Goal: Task Accomplishment & Management: Manage account settings

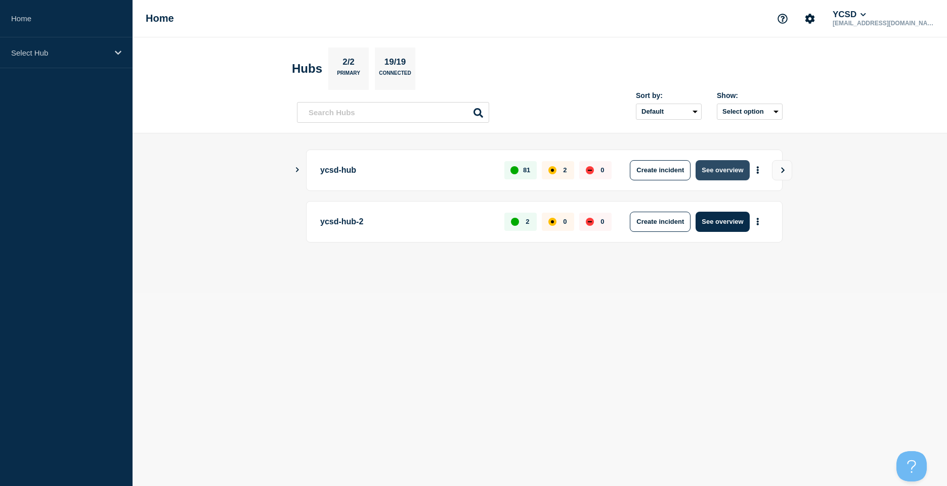
click at [728, 171] on button "See overview" at bounding box center [722, 170] width 54 height 20
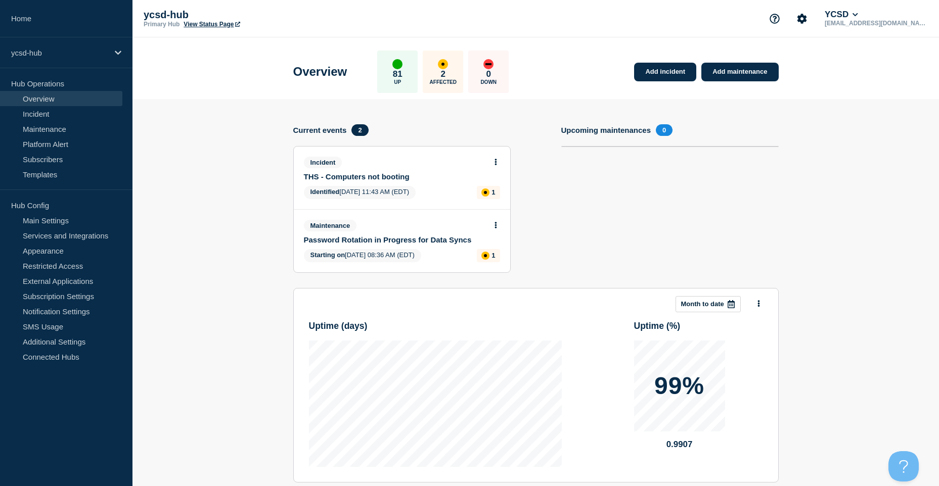
click at [393, 181] on div "Incident THS - Computers not booting Identified [DATE] 11:43 AM (EDT) 1" at bounding box center [402, 178] width 216 height 63
click at [393, 180] on link "THS - Computers not booting" at bounding box center [395, 176] width 183 height 9
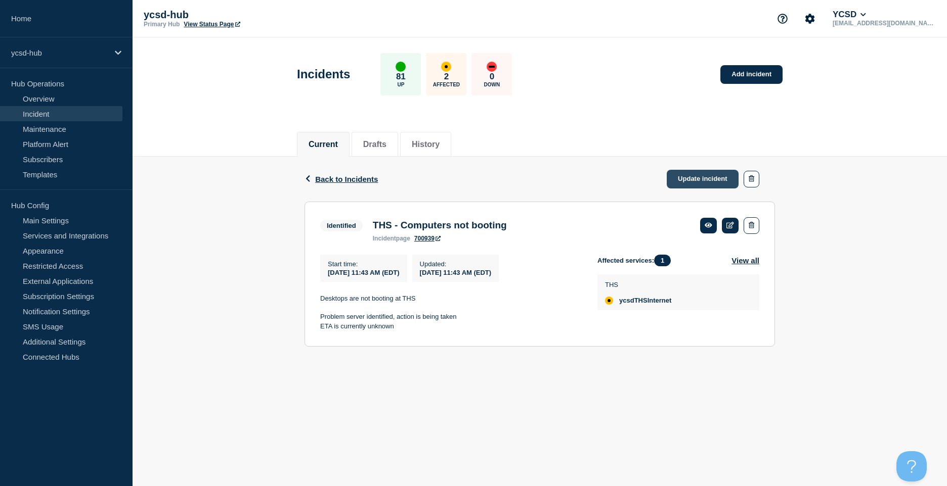
click at [724, 187] on link "Update incident" at bounding box center [703, 179] width 72 height 19
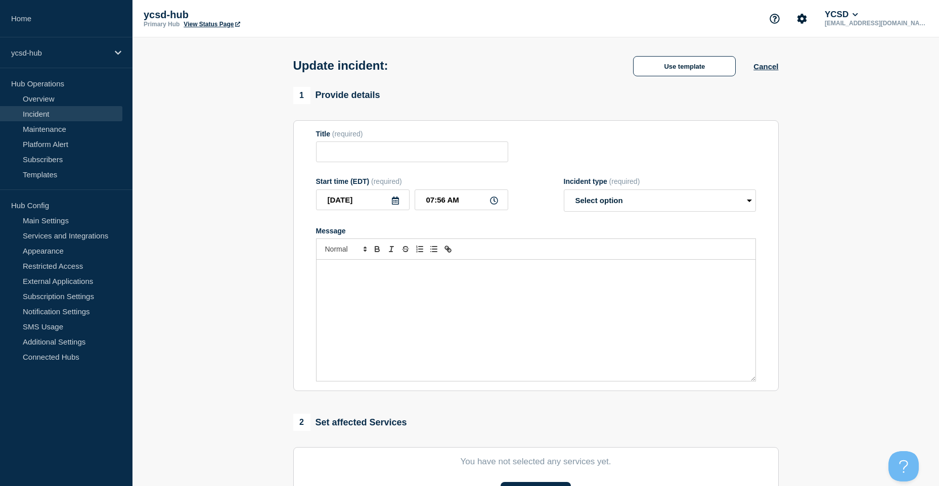
type input "THS - Computers not booting"
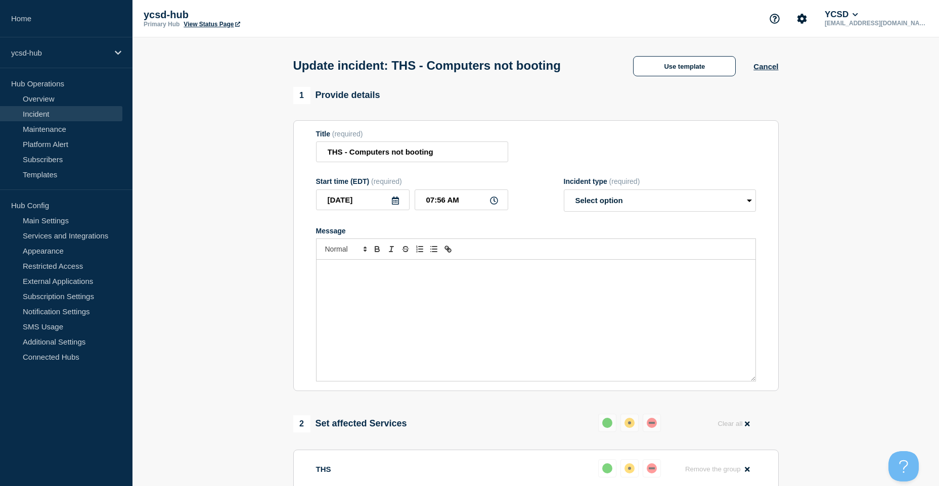
click at [423, 299] on div "Message" at bounding box center [536, 320] width 439 height 121
click at [608, 197] on select "Select option Investigating Identified Monitoring Resolved" at bounding box center [660, 201] width 192 height 22
select select "resolved"
click at [564, 192] on select "Select option Investigating Identified Monitoring Resolved" at bounding box center [660, 201] width 192 height 22
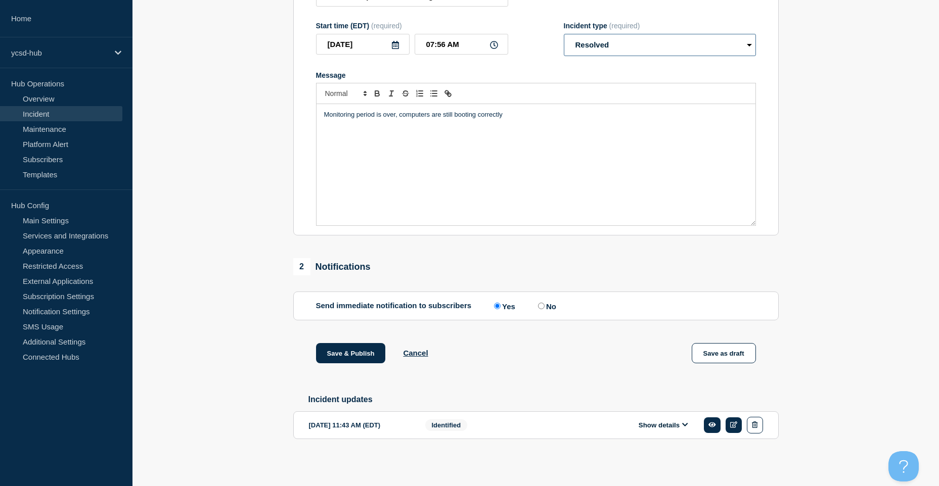
scroll to position [161, 0]
click at [345, 349] on button "Save & Publish" at bounding box center [351, 353] width 70 height 20
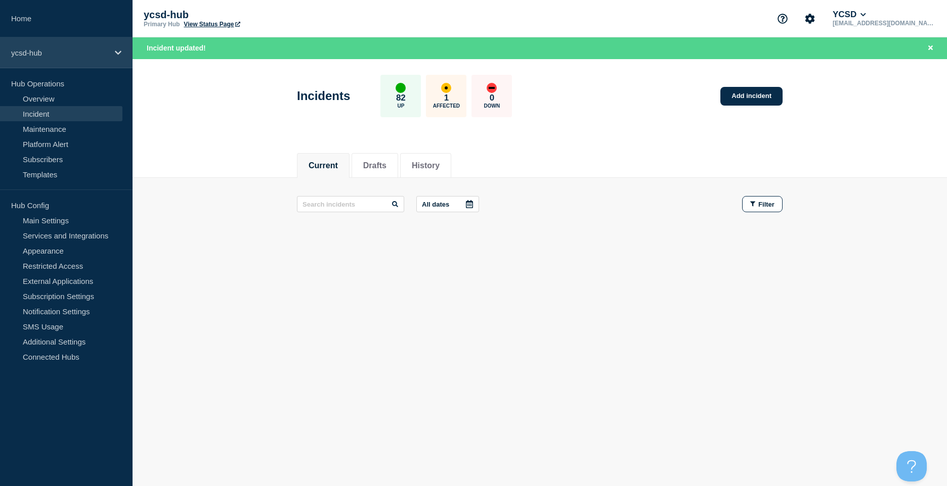
click at [63, 47] on div "ycsd-hub" at bounding box center [66, 52] width 132 height 31
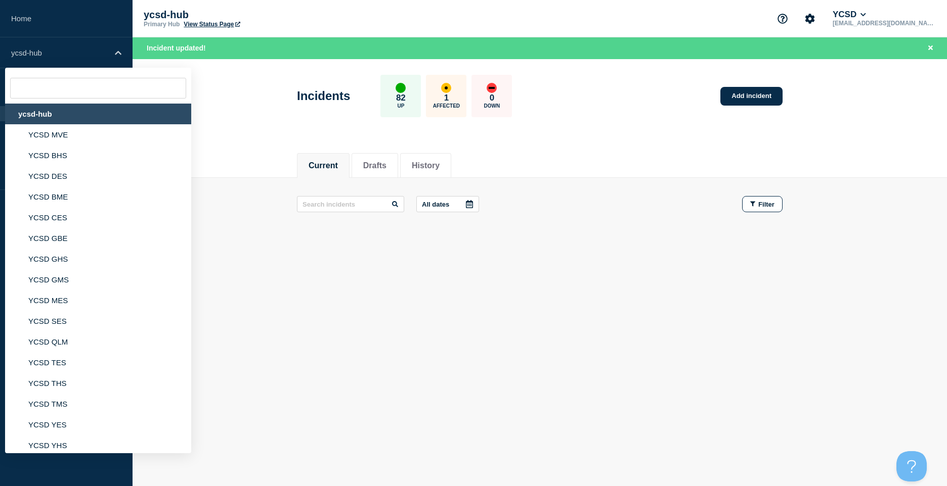
click at [63, 112] on div "ycsd-hub" at bounding box center [98, 114] width 186 height 21
click at [40, 115] on div "ycsd-hub" at bounding box center [98, 114] width 186 height 21
click at [236, 22] on icon at bounding box center [237, 24] width 5 height 5
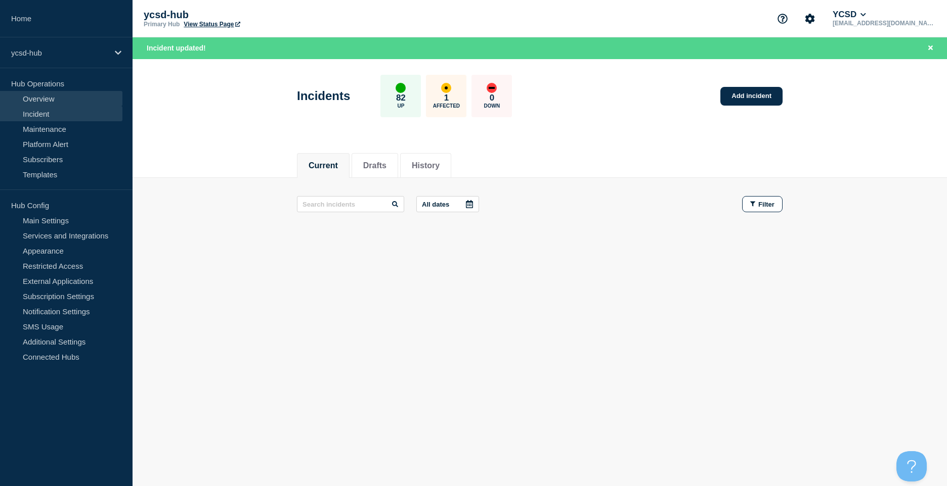
click at [59, 97] on link "Overview" at bounding box center [61, 98] width 122 height 15
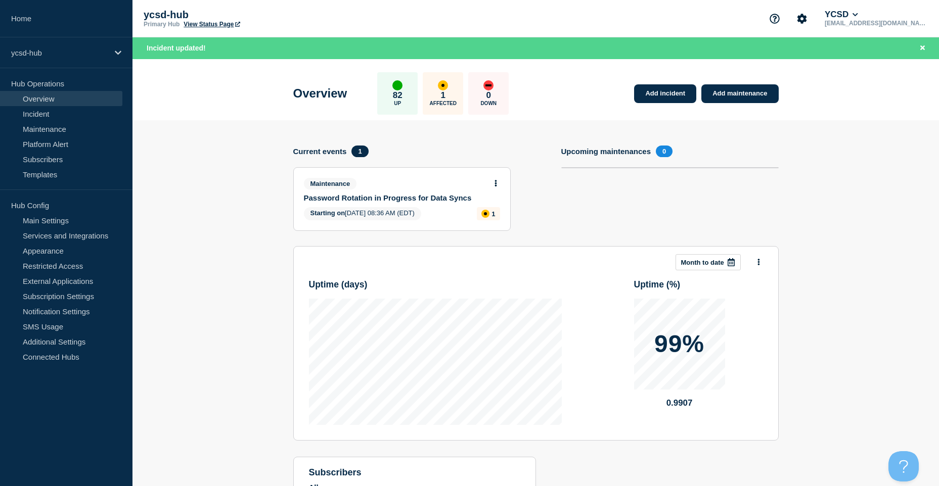
click at [390, 198] on link "Password Rotation in Progress for Data Syncs" at bounding box center [395, 198] width 183 height 9
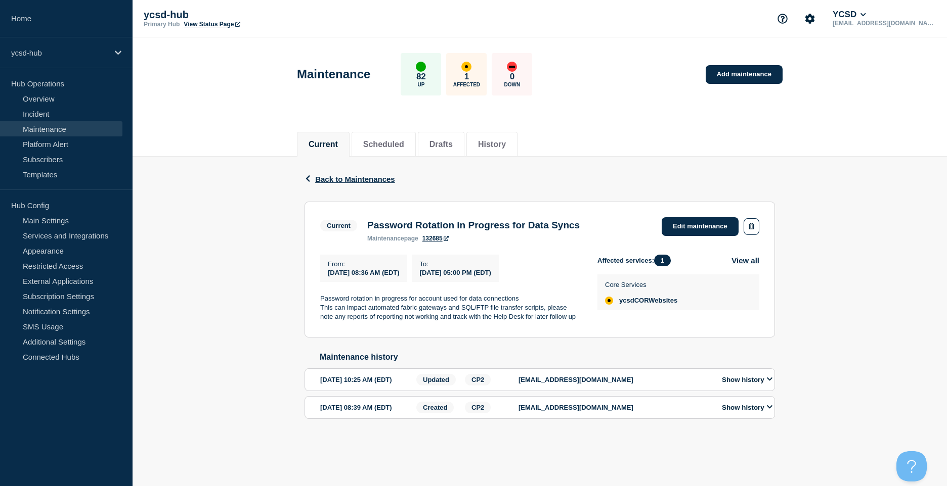
click at [183, 110] on header "Maintenance 82 Up 1 Affected 0 Down Add maintenance" at bounding box center [539, 79] width 814 height 84
click at [70, 109] on link "Incident" at bounding box center [61, 113] width 122 height 15
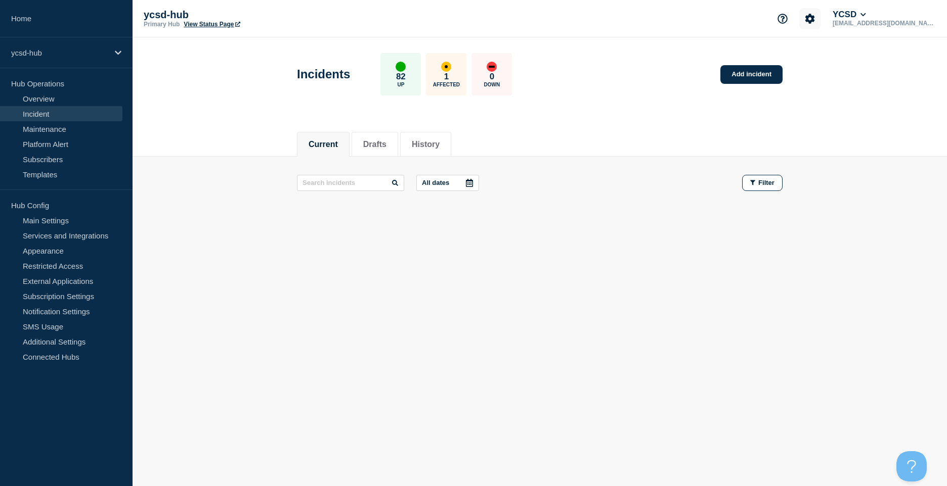
click at [815, 14] on icon "Account settings" at bounding box center [810, 19] width 10 height 10
click at [855, 65] on ul "Team Members General Settings Billing" at bounding box center [834, 69] width 63 height 42
click at [855, 60] on link "Team Members" at bounding box center [835, 60] width 52 height 9
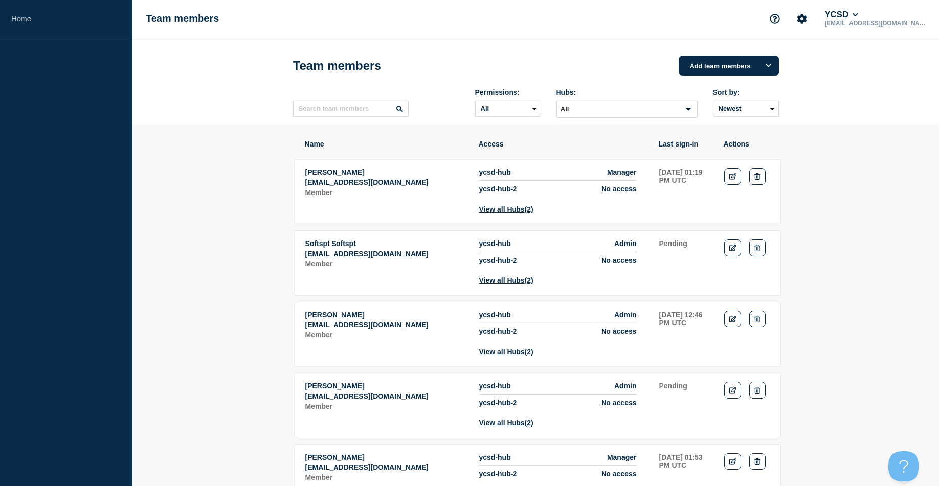
drag, startPoint x: 918, startPoint y: 356, endPoint x: 901, endPoint y: 208, distance: 148.2
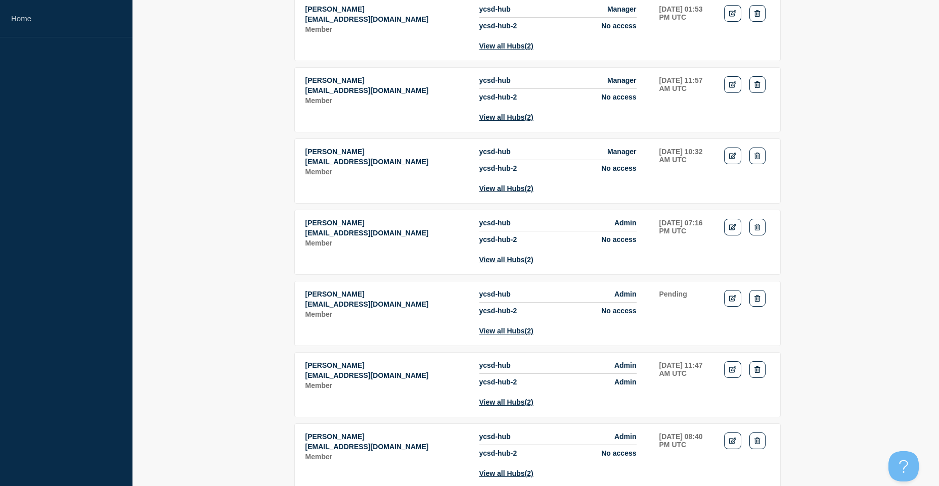
scroll to position [455, 0]
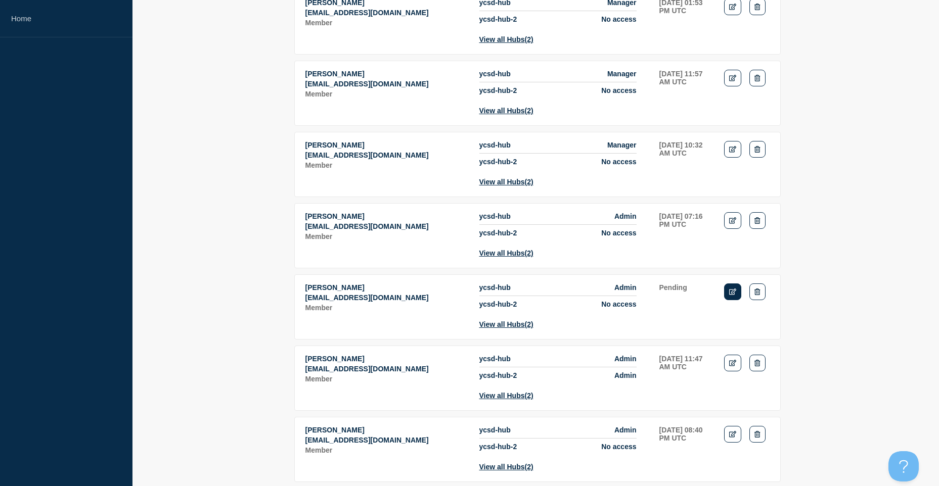
click at [737, 300] on link "Edit" at bounding box center [733, 292] width 18 height 17
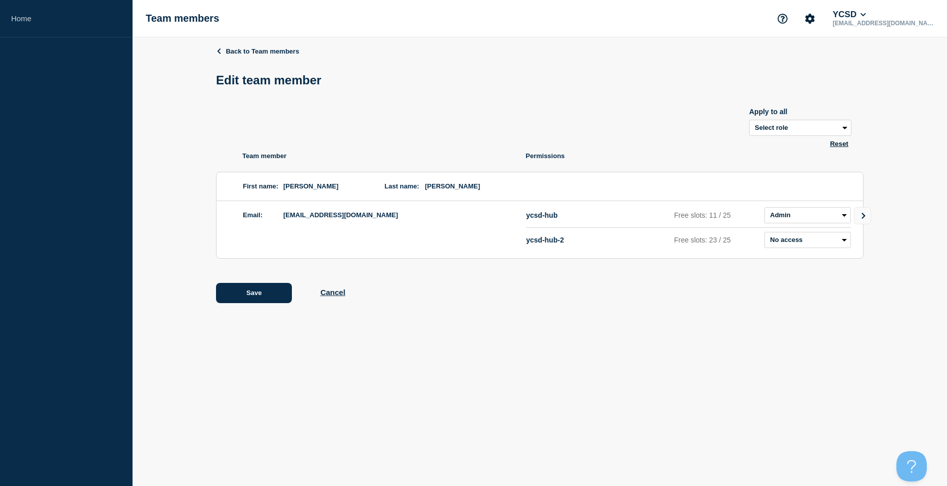
click at [216, 43] on div "Back to Team members Edit team member Apply to all Select role Admin Manager Ed…" at bounding box center [539, 182] width 647 height 290
click at [224, 51] on link "Back to Team members" at bounding box center [257, 52] width 83 height 8
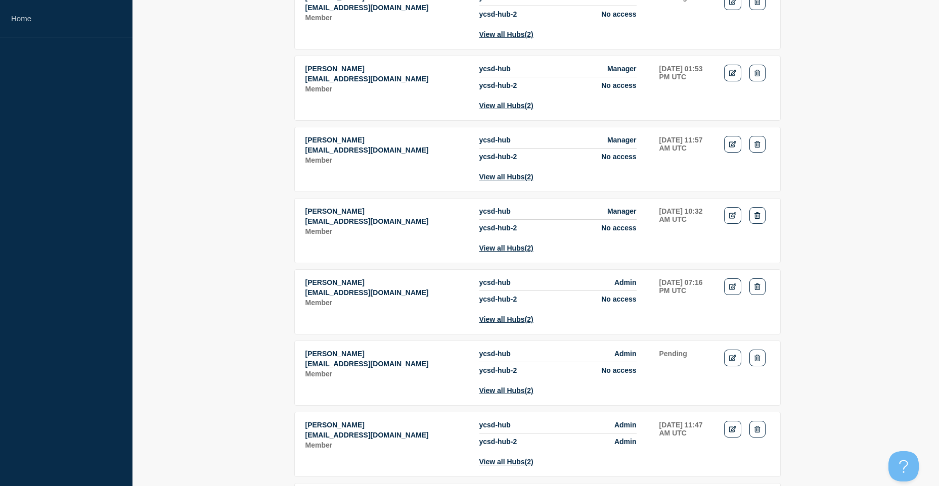
scroll to position [607, 0]
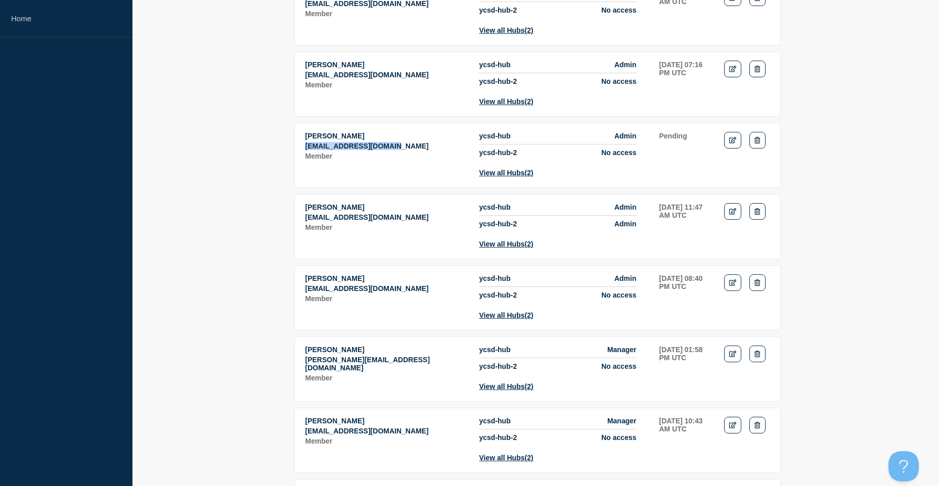
drag, startPoint x: 394, startPoint y: 187, endPoint x: 297, endPoint y: 190, distance: 96.6
click at [297, 194] on tr "[PERSON_NAME] [EMAIL_ADDRESS][DOMAIN_NAME] Member ycsd-hub Admin ycsd-hub-2 No …" at bounding box center [537, 226] width 486 height 65
copy p "[EMAIL_ADDRESS][DOMAIN_NAME]"
click at [761, 149] on button "Delete" at bounding box center [757, 140] width 16 height 17
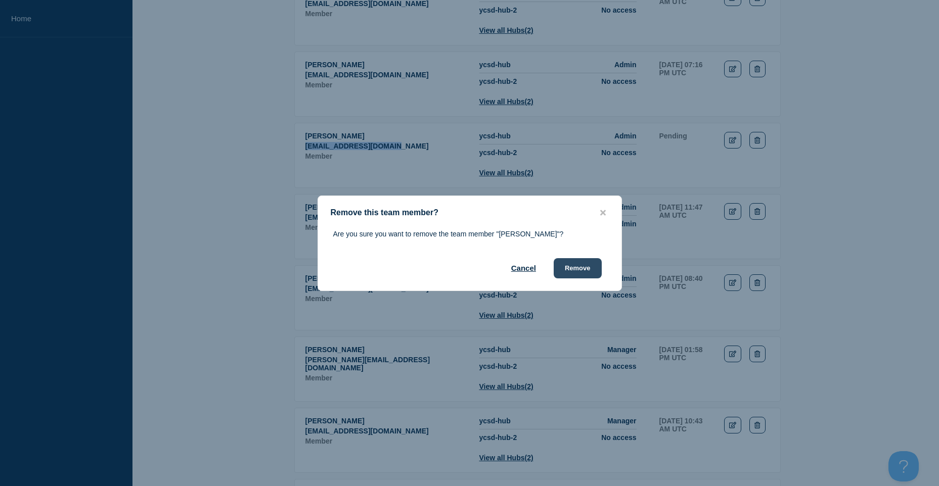
click at [593, 272] on button "Remove" at bounding box center [578, 268] width 48 height 20
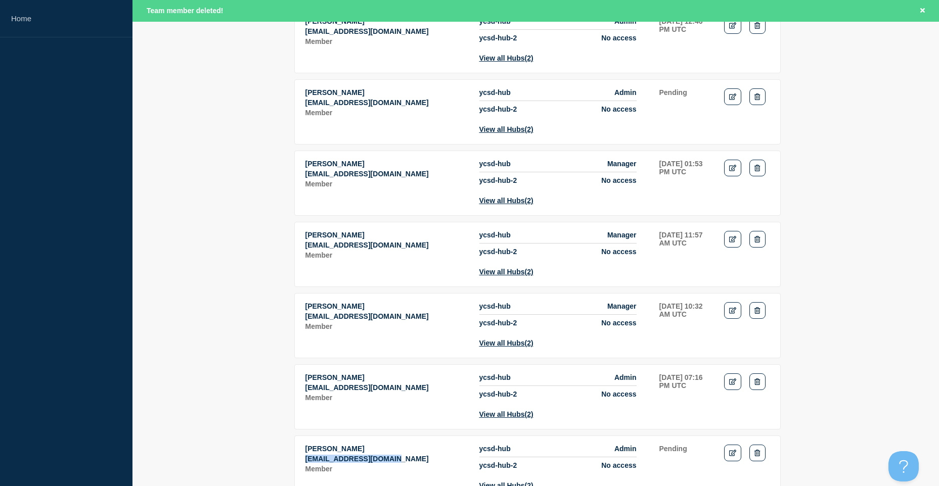
scroll to position [0, 0]
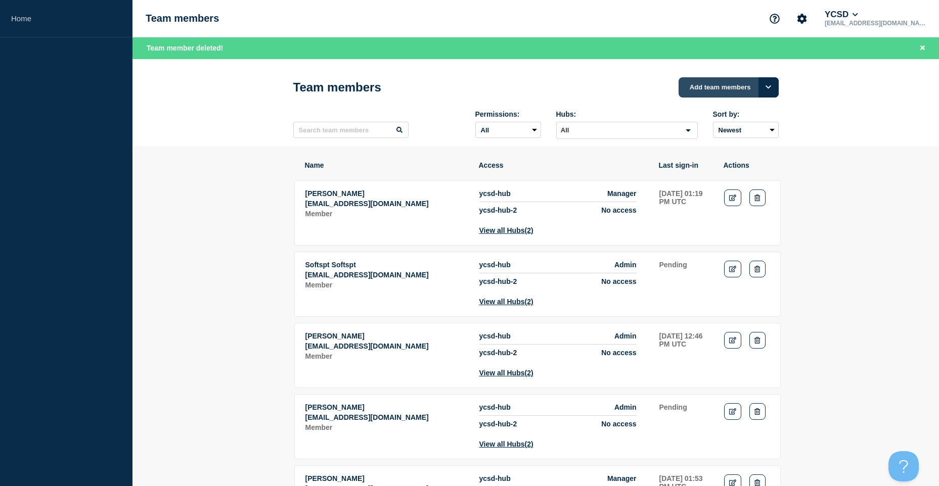
click at [730, 90] on button "Add team members" at bounding box center [729, 87] width 100 height 20
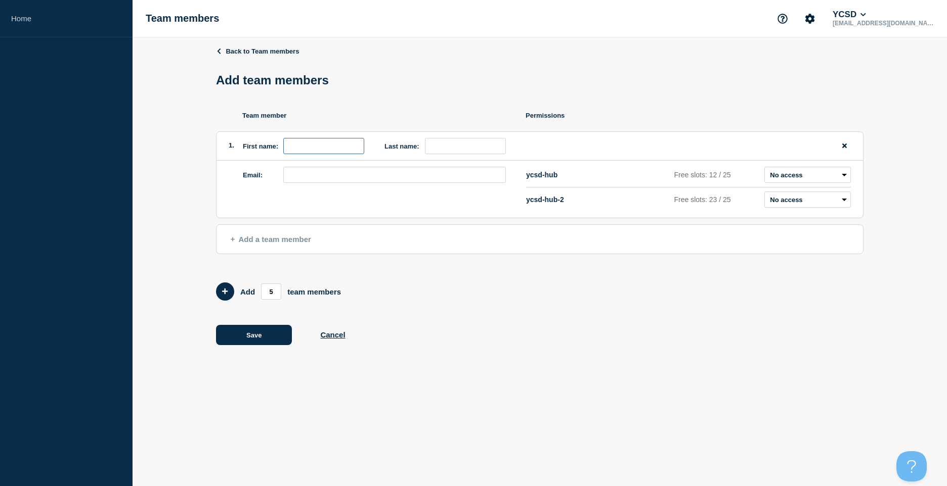
click at [330, 149] on input "first name" at bounding box center [323, 146] width 81 height 16
type input "[PERSON_NAME]"
paste input "[EMAIL_ADDRESS][DOMAIN_NAME]"
type input "[EMAIL_ADDRESS][DOMAIN_NAME]"
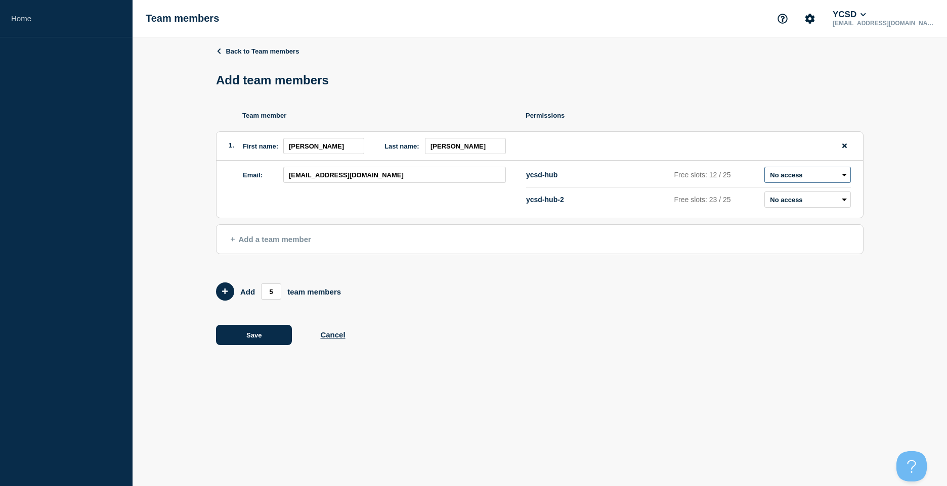
click at [832, 180] on select "Admin Manager Editor No access" at bounding box center [807, 175] width 86 height 16
select select "1"
click at [764, 169] on select "Admin Manager Editor No access" at bounding box center [807, 175] width 86 height 16
click at [261, 336] on button "Save" at bounding box center [254, 335] width 76 height 20
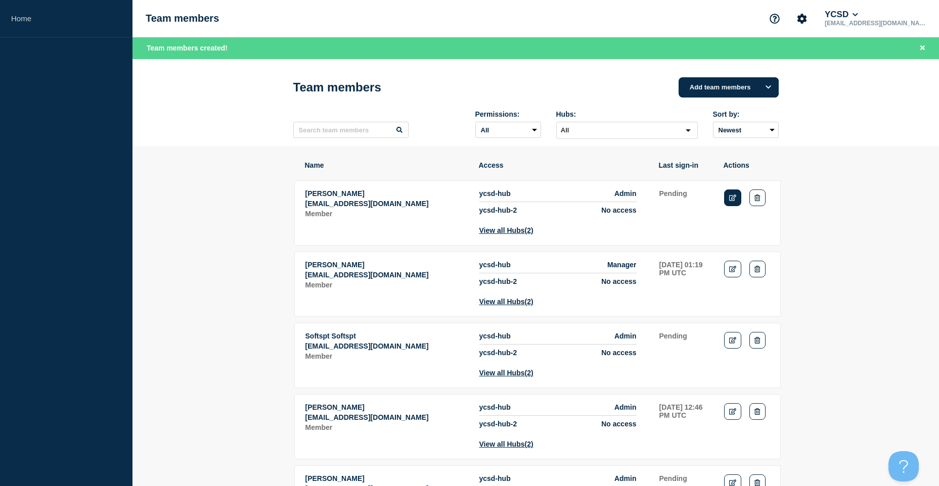
click at [725, 204] on link "Edit" at bounding box center [733, 198] width 18 height 17
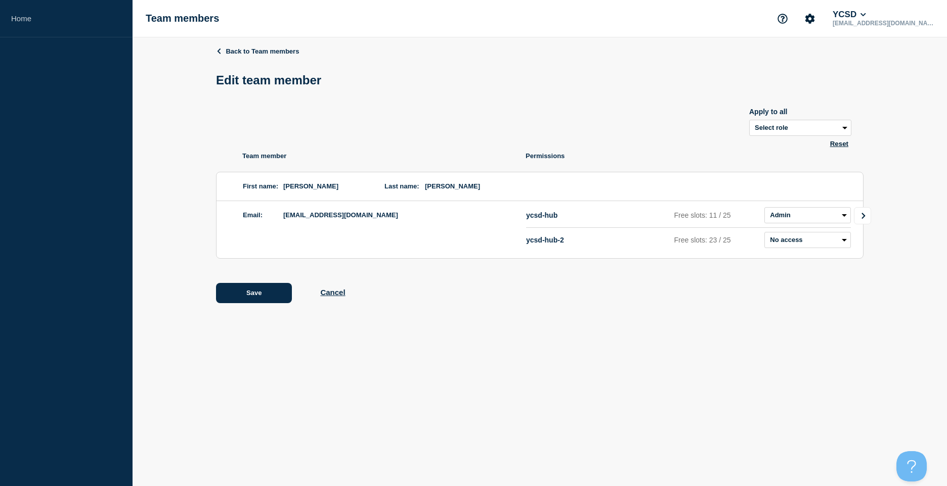
click at [872, 218] on div "Back to Team members Edit team member Apply to all Select role Admin Manager Ed…" at bounding box center [539, 182] width 814 height 290
click at [864, 219] on icon "Go to Connected Hubs" at bounding box center [863, 216] width 4 height 6
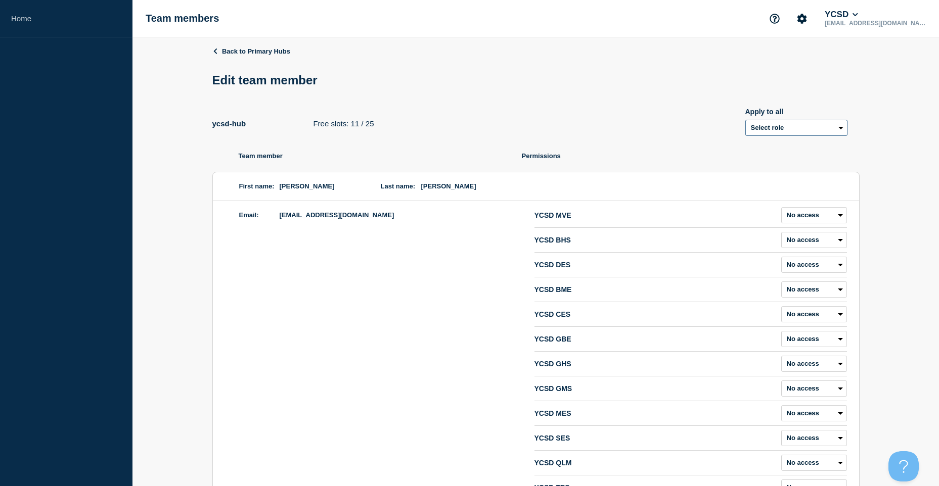
click at [840, 129] on select "Select role Admin Manager Editor" at bounding box center [796, 128] width 102 height 16
select select "1"
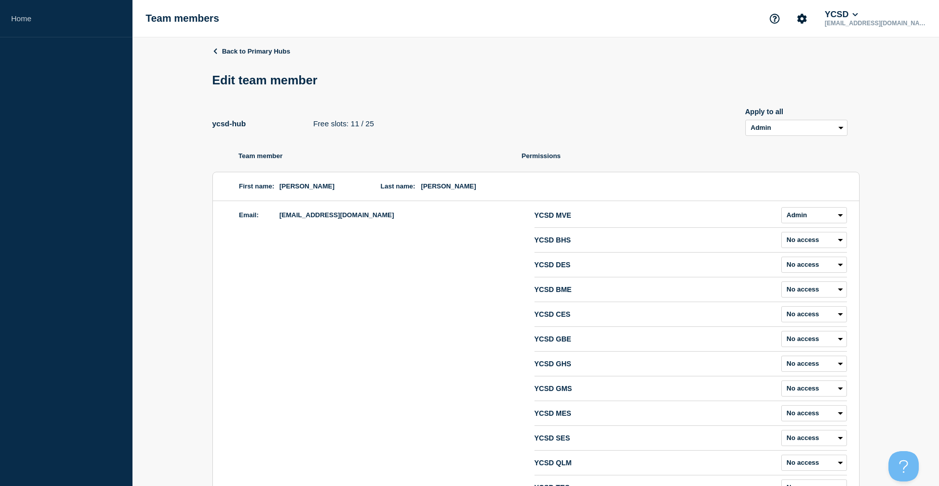
select select "1"
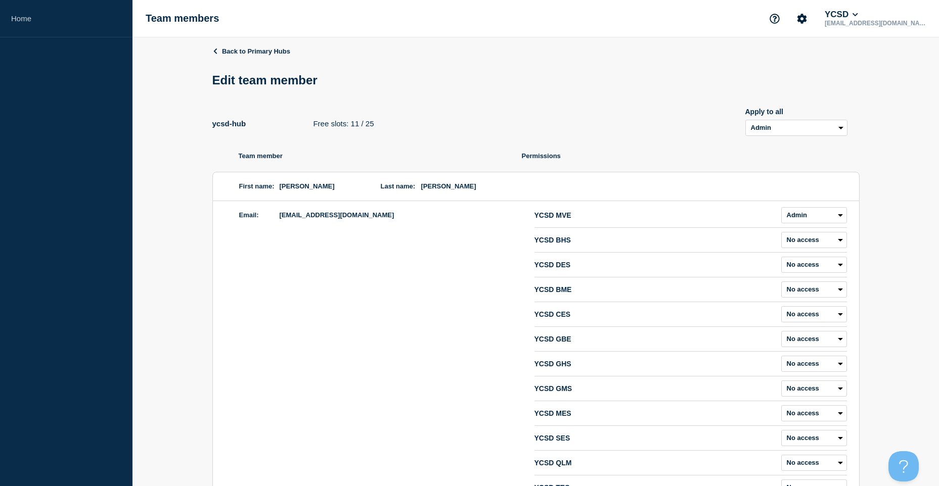
select select "1"
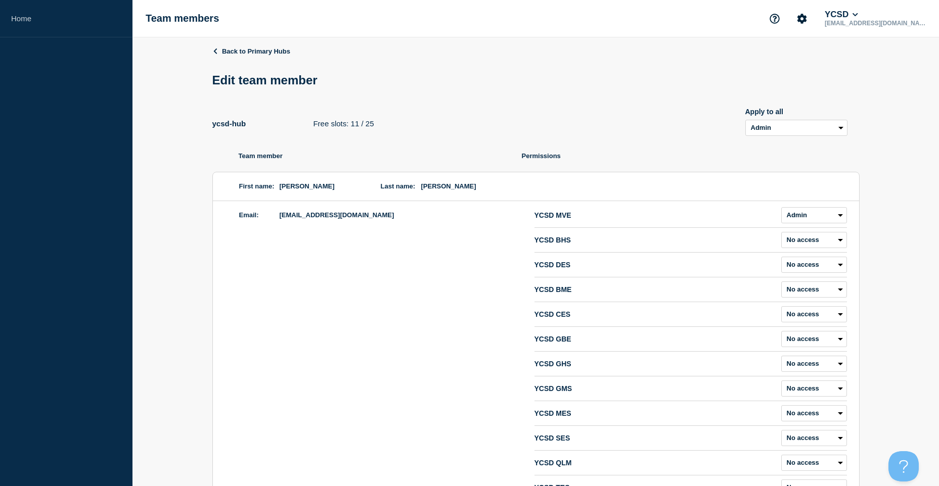
select select "1"
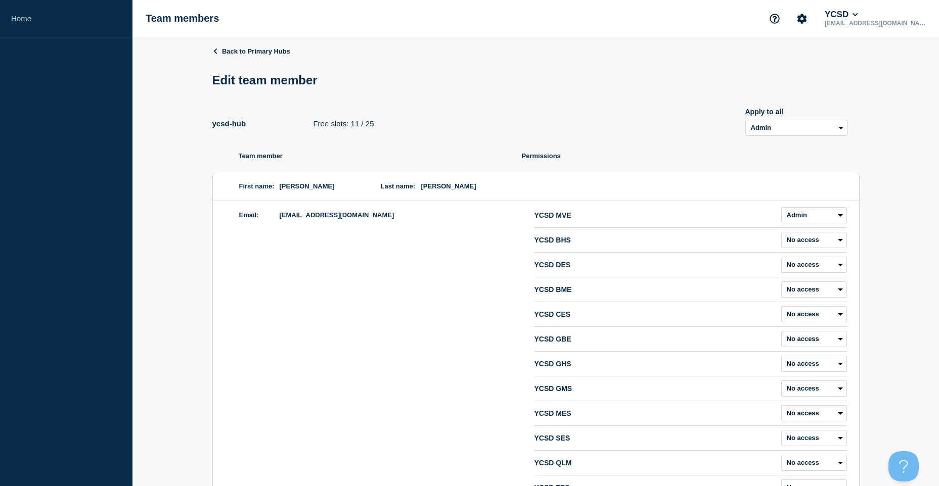
select select "1"
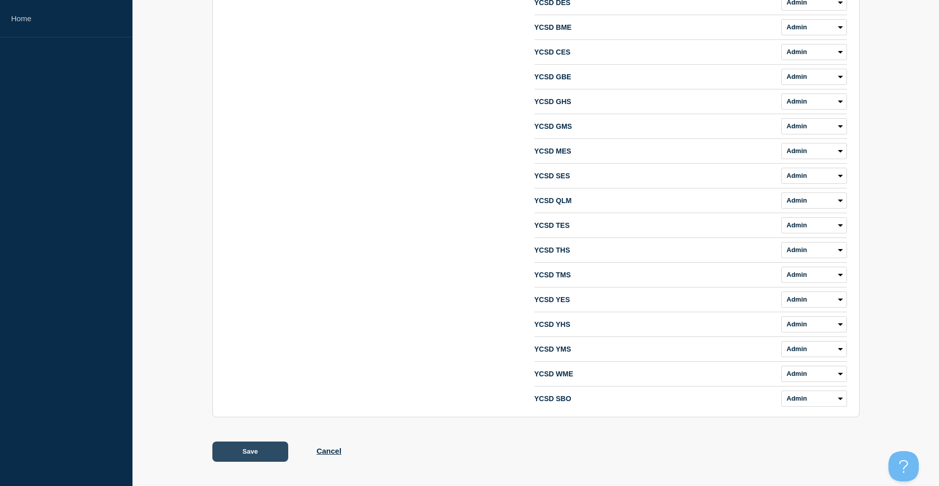
click at [230, 460] on button "Save" at bounding box center [250, 452] width 76 height 20
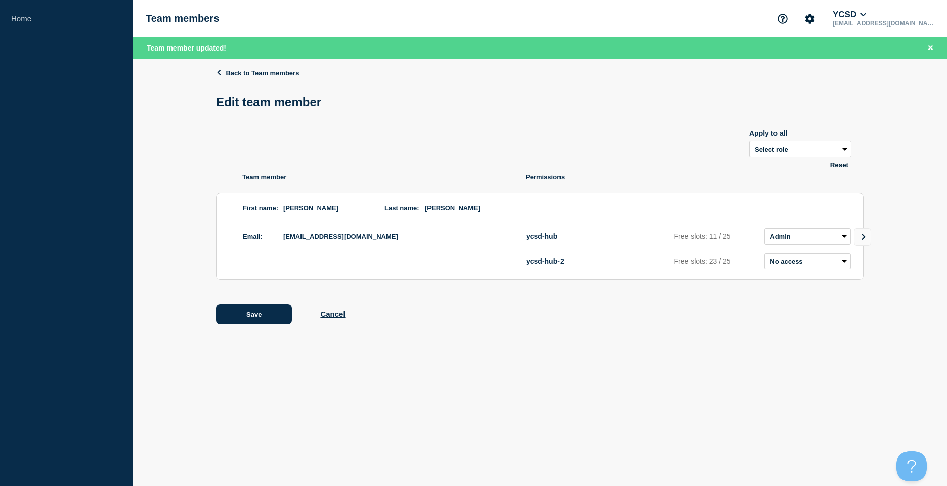
click at [242, 68] on div "Back to Team members Edit team member Apply to all Select role Admin Manager Ed…" at bounding box center [539, 204] width 647 height 290
click at [249, 74] on link "Back to Team members" at bounding box center [257, 73] width 83 height 8
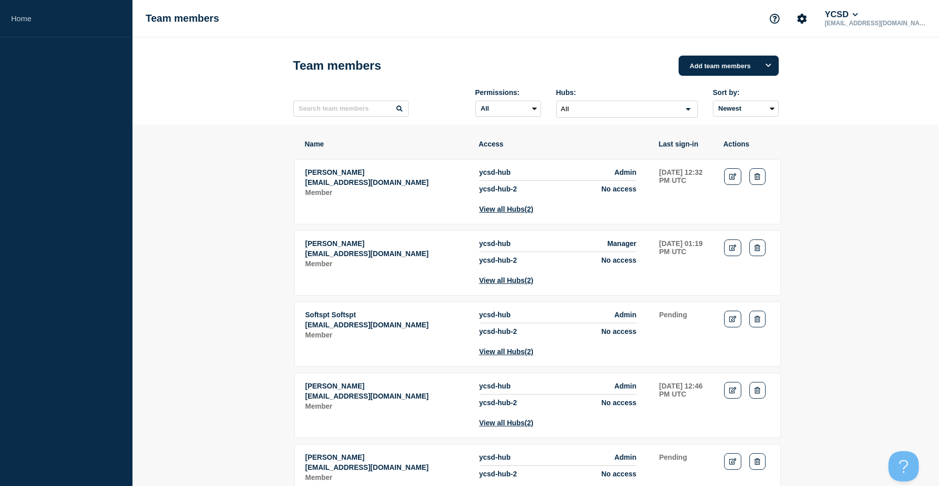
click at [664, 81] on div "Team members Add team members" at bounding box center [535, 66] width 485 height 30
click at [714, 62] on button "Add team members" at bounding box center [729, 66] width 100 height 20
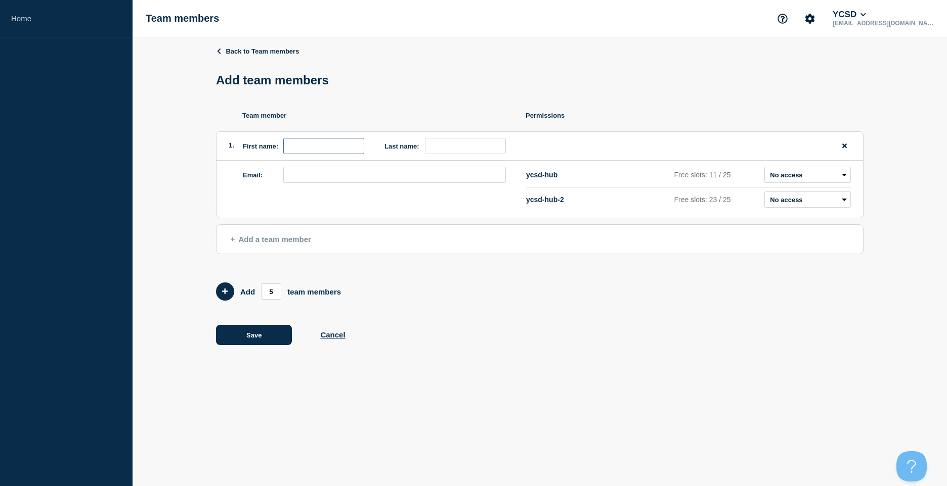
click at [322, 153] on input "first name" at bounding box center [323, 146] width 81 height 16
type input "[PERSON_NAME]"
type input "Bunch"
click at [341, 179] on input "email" at bounding box center [394, 175] width 223 height 16
type input "[EMAIL_ADDRESS][DOMAIN_NAME]"
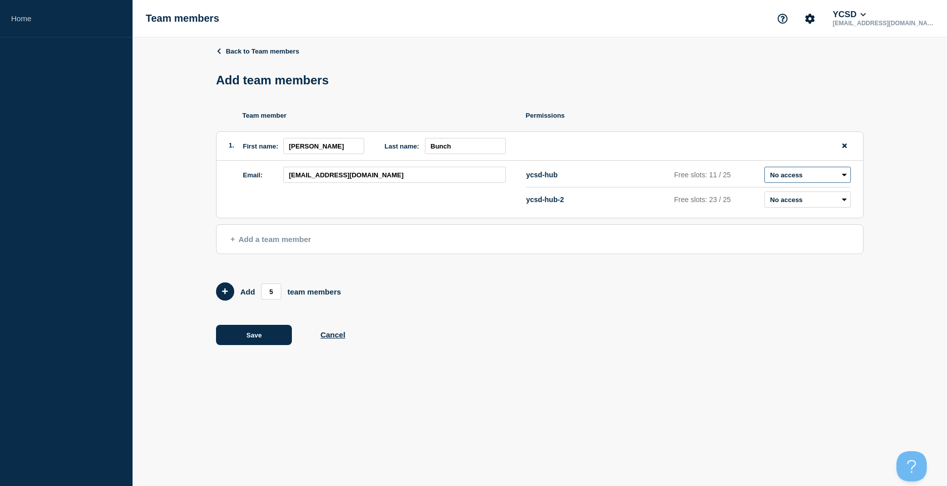
click at [815, 169] on select "Admin Manager Editor No access" at bounding box center [807, 175] width 86 height 16
select select "1"
click at [764, 169] on select "Admin Manager Editor No access" at bounding box center [807, 175] width 86 height 16
click at [543, 298] on form "Add 5 team members" at bounding box center [539, 292] width 647 height 18
click at [275, 339] on button "Save" at bounding box center [254, 335] width 76 height 20
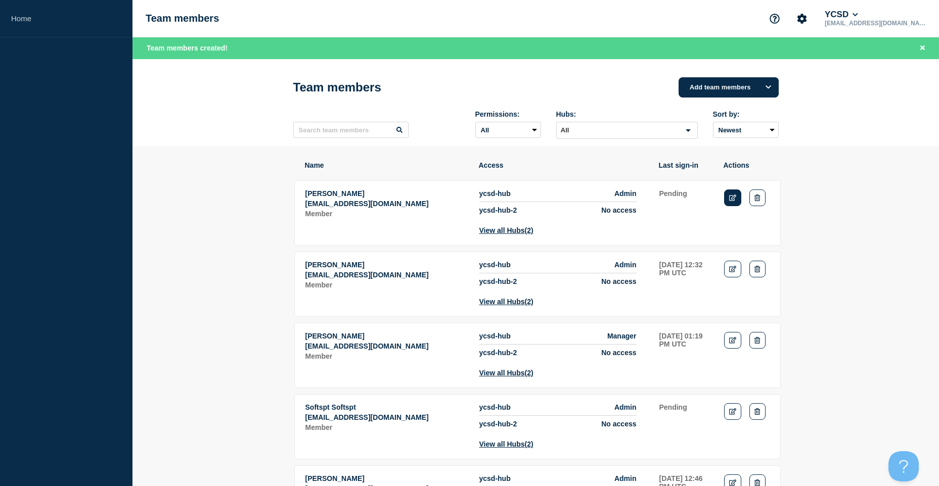
click at [735, 199] on icon "Edit" at bounding box center [733, 198] width 8 height 7
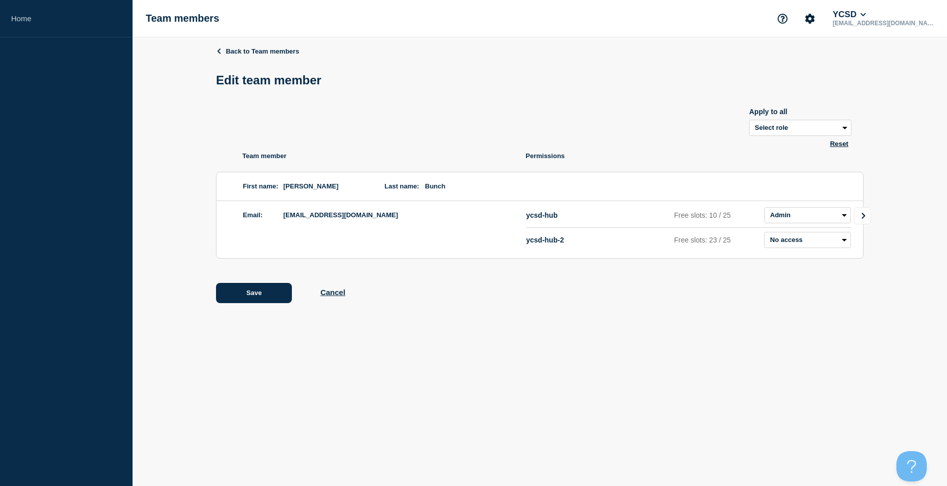
click at [861, 219] on icon "Go to Connected Hubs" at bounding box center [863, 216] width 7 height 6
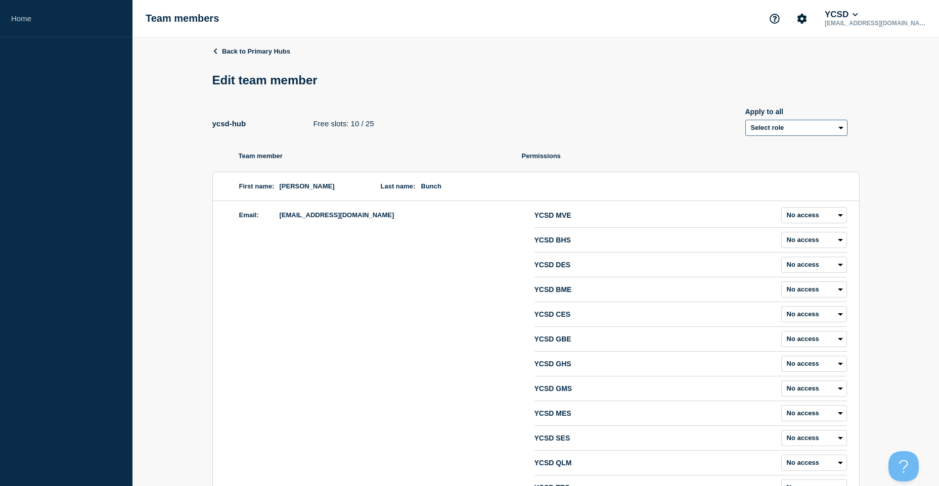
click at [843, 128] on select "Select role Admin Manager Editor" at bounding box center [796, 128] width 102 height 16
select select "6"
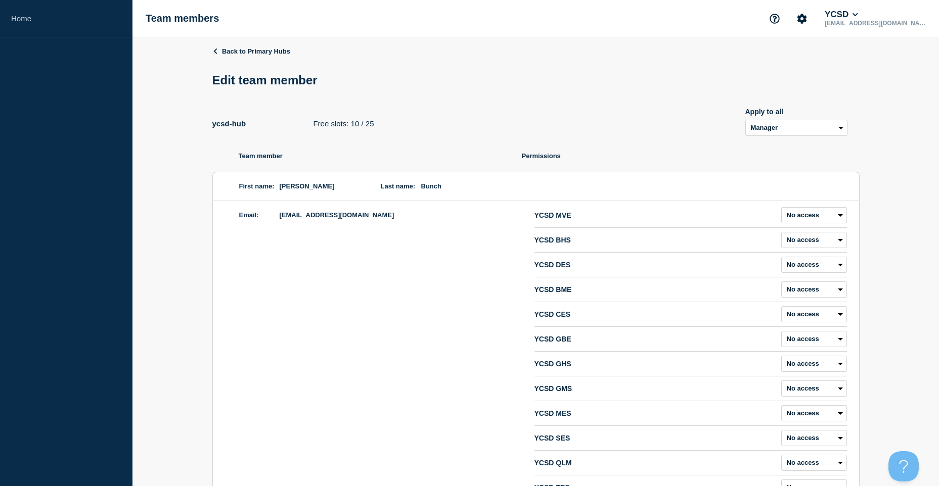
select select "6"
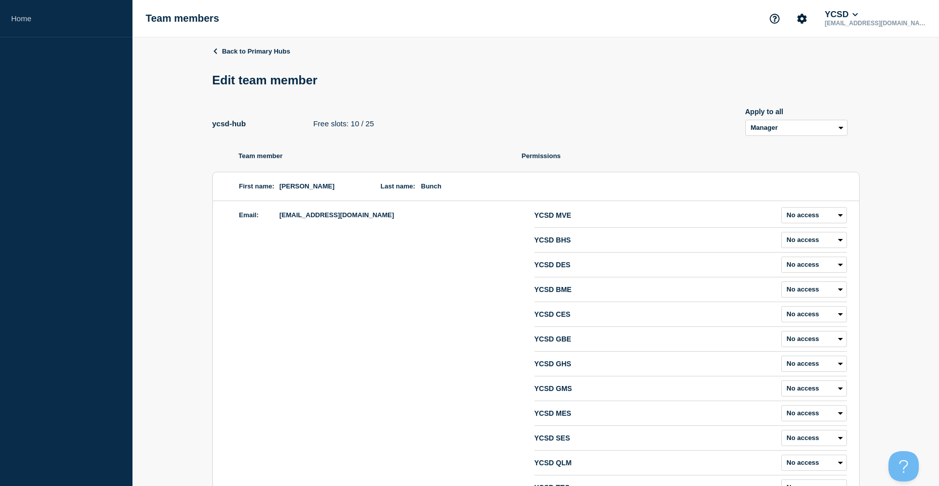
select select "6"
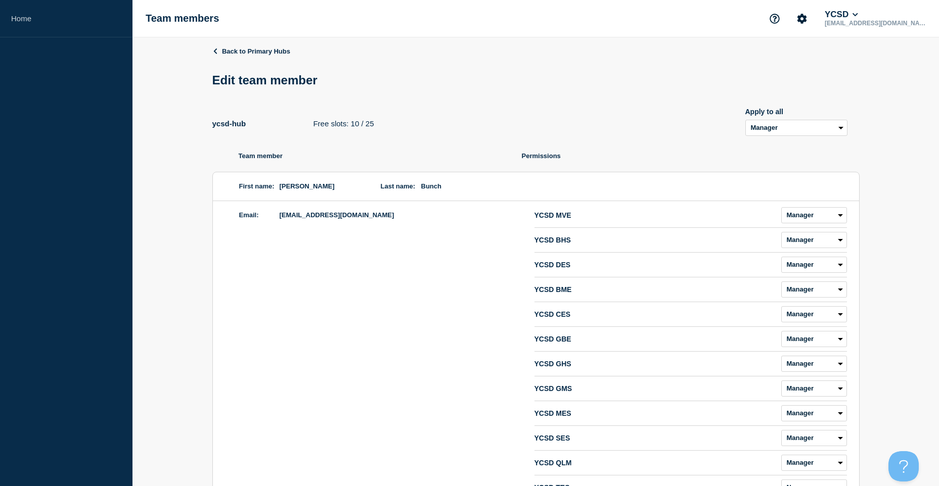
select select "6"
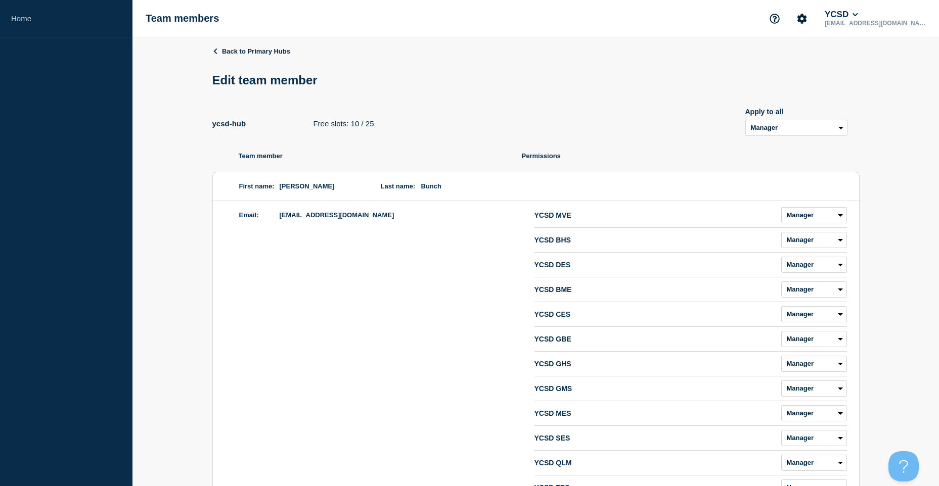
select select "6"
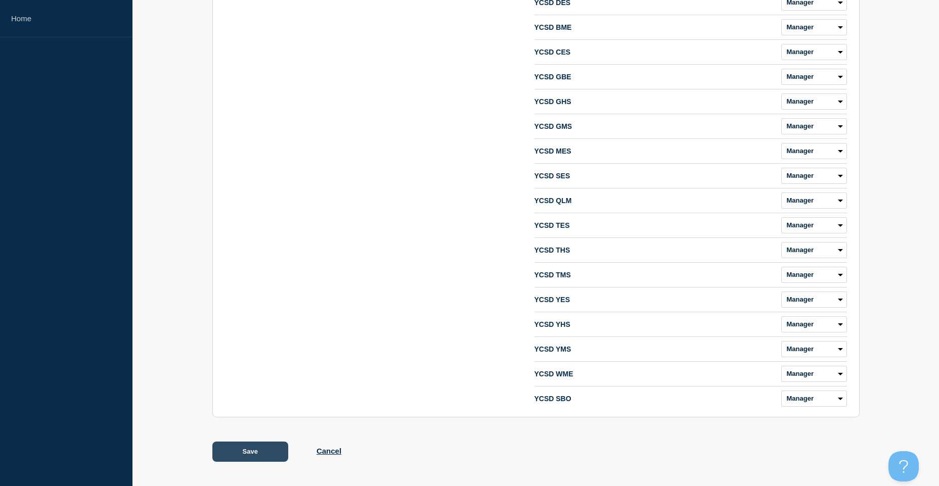
click at [275, 455] on button "Save" at bounding box center [250, 452] width 76 height 20
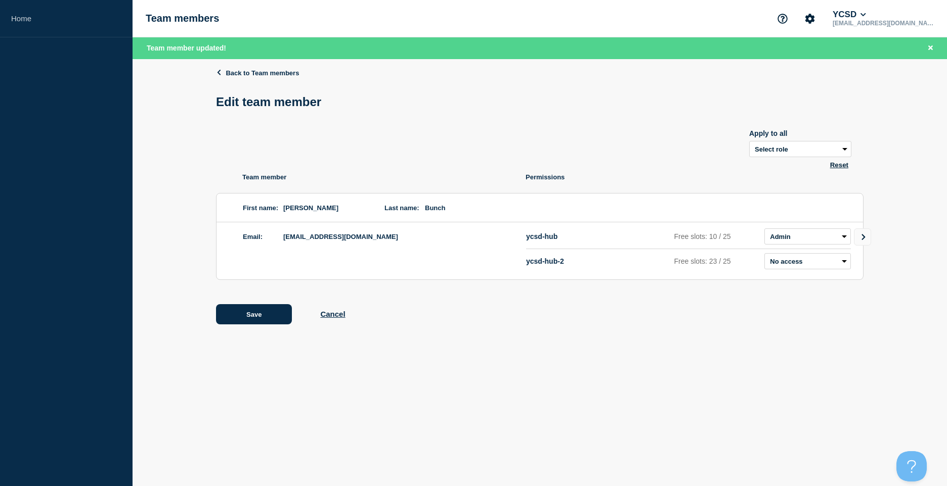
click at [262, 79] on header "Back to Team members Edit team member" at bounding box center [539, 93] width 647 height 48
click at [827, 236] on select "Admin Manager Editor No access" at bounding box center [807, 237] width 86 height 16
select select "6"
click at [764, 231] on select "Admin Manager Editor No access" at bounding box center [807, 237] width 86 height 16
click at [263, 312] on button "Save" at bounding box center [254, 314] width 76 height 20
